Goal: Transaction & Acquisition: Book appointment/travel/reservation

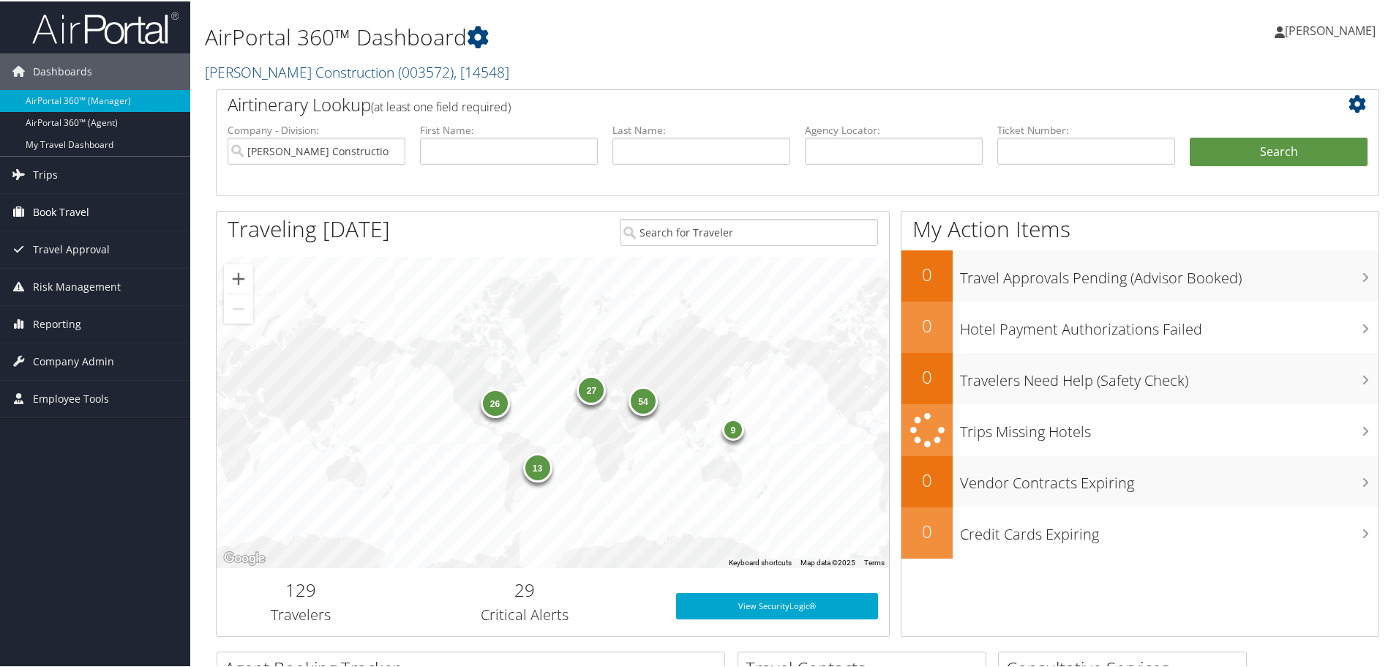
click at [79, 212] on span "Book Travel" at bounding box center [61, 210] width 56 height 37
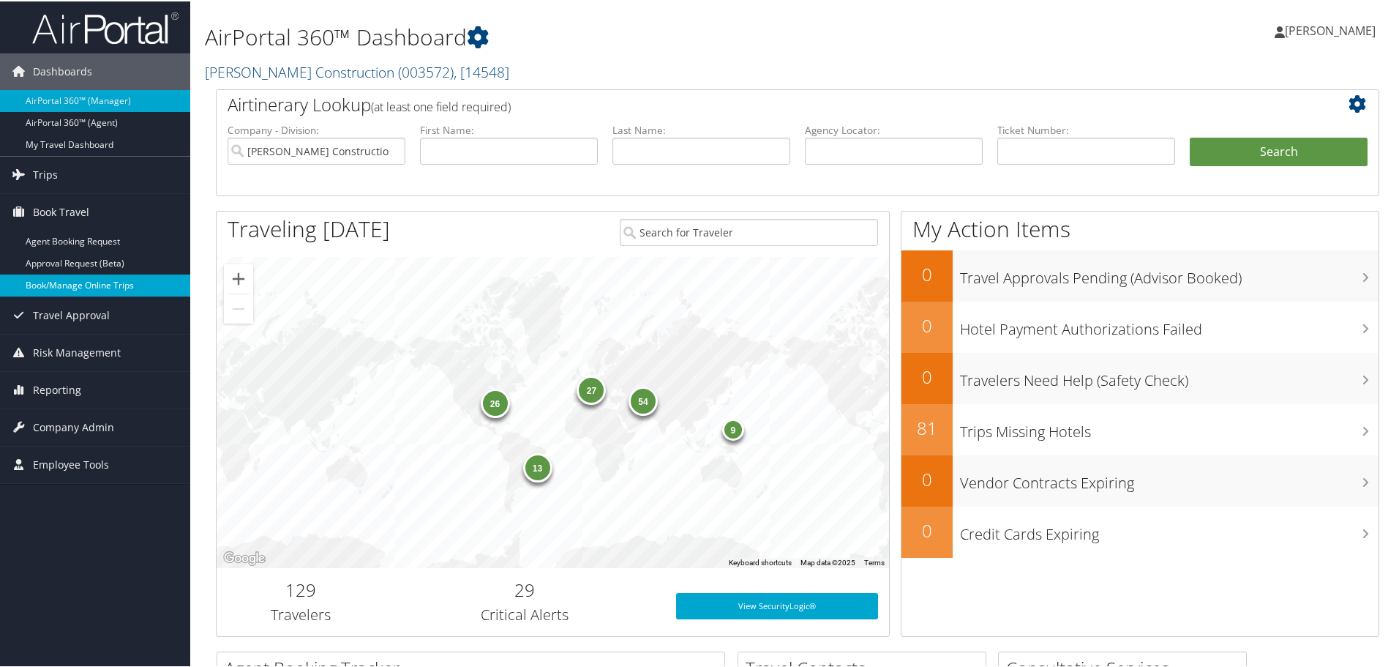
click at [84, 280] on link "Book/Manage Online Trips" at bounding box center [95, 284] width 190 height 22
